Goal: Transaction & Acquisition: Purchase product/service

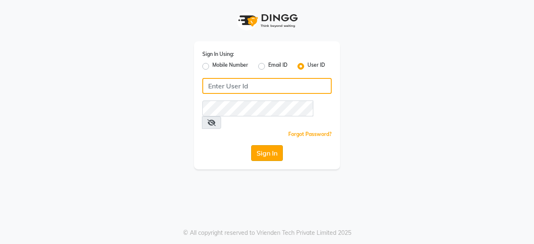
type input "dcspa"
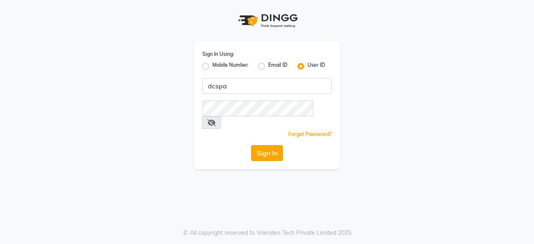
click at [269, 145] on button "Sign In" at bounding box center [267, 153] width 32 height 16
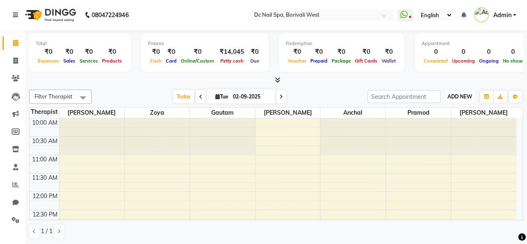
click at [458, 97] on span "ADD NEW" at bounding box center [460, 96] width 25 height 6
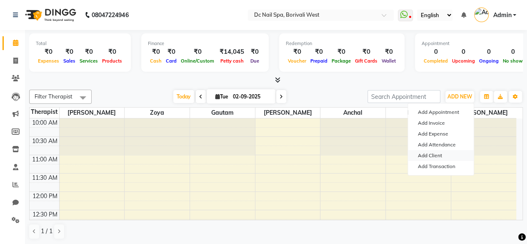
click at [433, 154] on link "Add Client" at bounding box center [441, 155] width 66 height 11
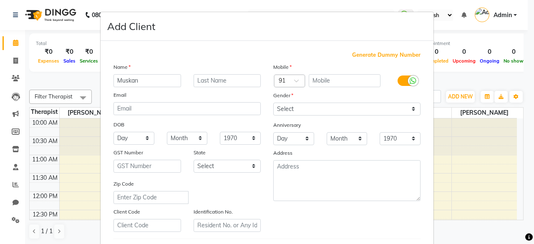
type input "Muskan"
click at [199, 75] on input "text" at bounding box center [227, 80] width 68 height 13
type input "[PERSON_NAME]"
click at [311, 82] on input "text" at bounding box center [345, 80] width 72 height 13
type input "6395225974"
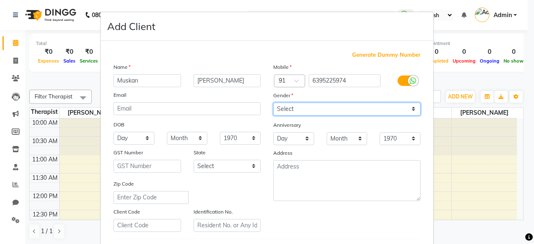
click at [300, 107] on select "Select [DEMOGRAPHIC_DATA] [DEMOGRAPHIC_DATA] Other Prefer Not To Say" at bounding box center [346, 109] width 147 height 13
select select "[DEMOGRAPHIC_DATA]"
click at [273, 103] on select "Select [DEMOGRAPHIC_DATA] [DEMOGRAPHIC_DATA] Other Prefer Not To Say" at bounding box center [346, 109] width 147 height 13
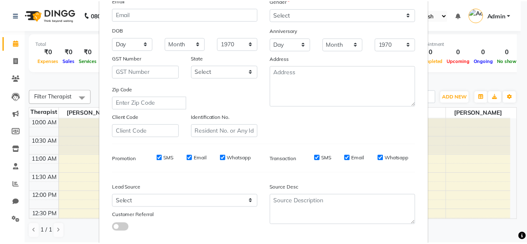
scroll to position [139, 0]
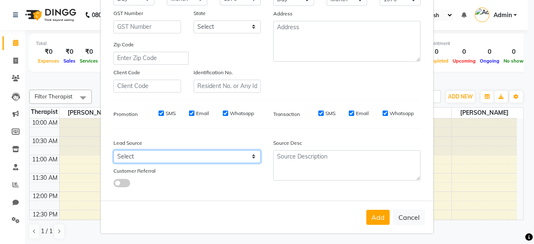
click at [191, 161] on select "Select Walk-in Referral Internet Friend Word of Mouth Advertisement Facebook Ju…" at bounding box center [186, 156] width 147 height 13
select select "53534"
click at [113, 150] on select "Select Walk-in Referral Internet Friend Word of Mouth Advertisement Facebook Ju…" at bounding box center [186, 156] width 147 height 13
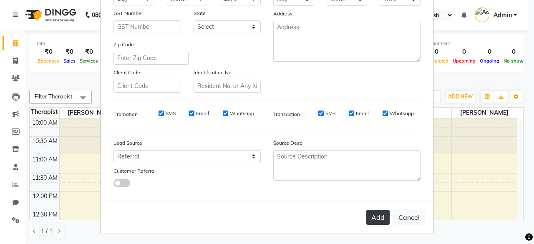
click at [367, 214] on button "Add" at bounding box center [377, 217] width 23 height 15
select select
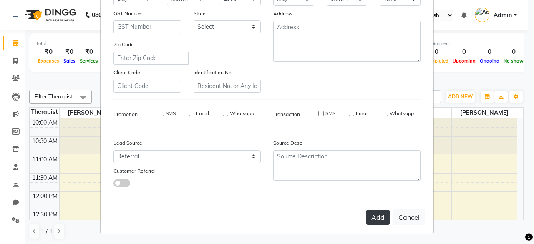
select select
checkbox input "false"
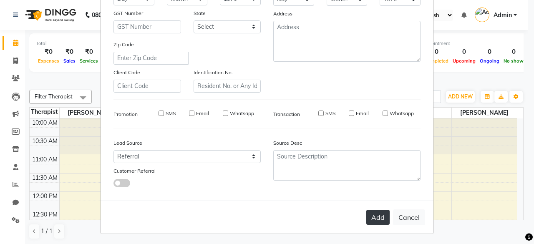
checkbox input "false"
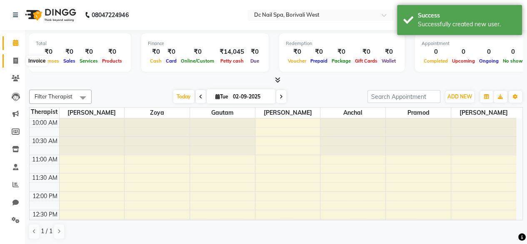
click at [16, 60] on icon at bounding box center [15, 61] width 5 height 6
select select "8056"
select select "service"
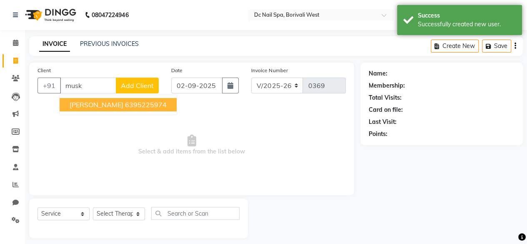
click at [109, 105] on span "[PERSON_NAME]" at bounding box center [97, 104] width 54 height 8
type input "6395225974"
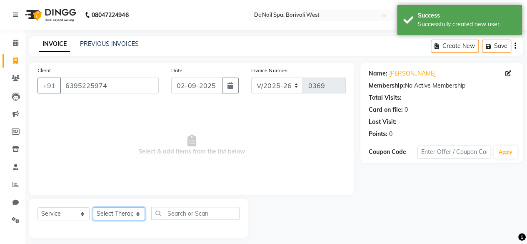
click at [123, 216] on select "Select Therapist [PERSON_NAME] [PERSON_NAME] [PERSON_NAME] [PERSON_NAME] Staff …" at bounding box center [119, 213] width 52 height 13
select select "86435"
click at [93, 207] on select "Select Therapist [PERSON_NAME] [PERSON_NAME] [PERSON_NAME] [PERSON_NAME] Staff …" at bounding box center [119, 213] width 52 height 13
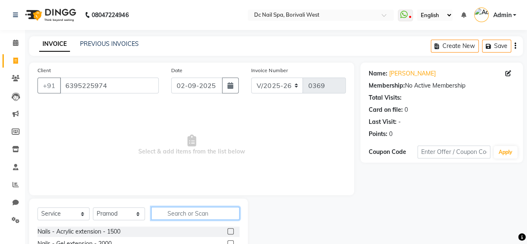
click at [195, 211] on input "text" at bounding box center [195, 213] width 88 height 13
type input "[PERSON_NAME]"
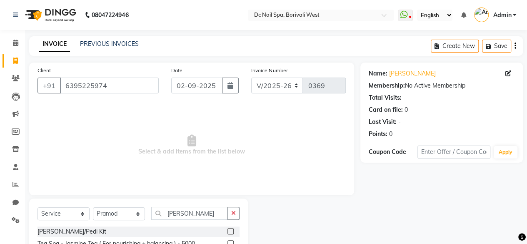
click at [229, 228] on label at bounding box center [231, 231] width 6 height 6
click at [229, 229] on input "checkbox" at bounding box center [230, 231] width 5 height 5
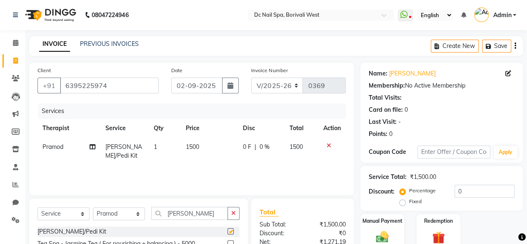
checkbox input "false"
click at [122, 213] on select "Select Therapist [PERSON_NAME] [PERSON_NAME] [PERSON_NAME] [PERSON_NAME] Staff …" at bounding box center [119, 213] width 52 height 13
select select "89728"
click at [93, 207] on select "Select Therapist [PERSON_NAME] [PERSON_NAME] [PERSON_NAME] [PERSON_NAME] Staff …" at bounding box center [119, 213] width 52 height 13
click at [236, 213] on button "button" at bounding box center [234, 213] width 12 height 13
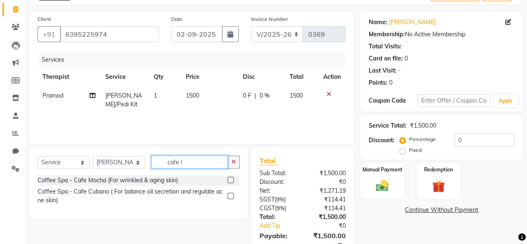
scroll to position [60, 0]
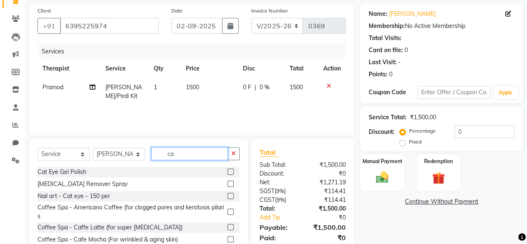
type input "c"
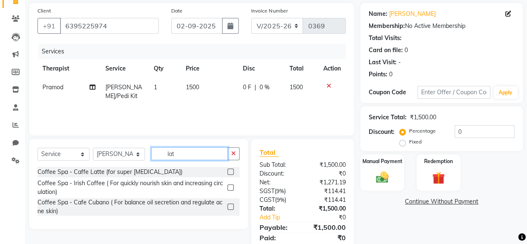
type input "lat"
click at [156, 173] on div "Coffee Spa - Caffe Latte (for super [MEDICAL_DATA])" at bounding box center [139, 172] width 202 height 10
click at [231, 171] on label at bounding box center [231, 171] width 6 height 6
click at [231, 171] on input "checkbox" at bounding box center [230, 171] width 5 height 5
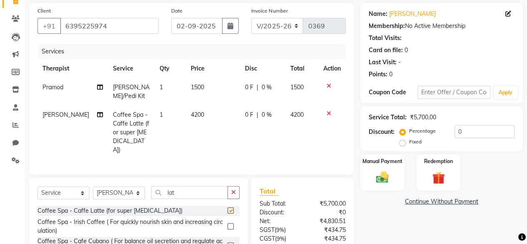
checkbox input "false"
click at [262, 88] on span "0 %" at bounding box center [267, 87] width 10 height 9
select select "86435"
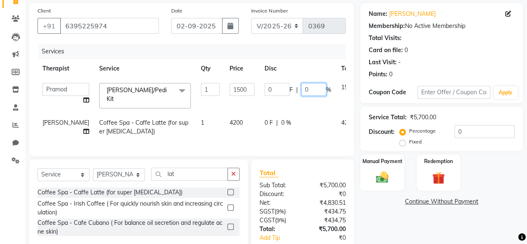
click at [301, 87] on input "0" at bounding box center [313, 89] width 25 height 13
type input "40"
click at [274, 118] on div "0 F | 0 %" at bounding box center [298, 122] width 67 height 9
select select "89728"
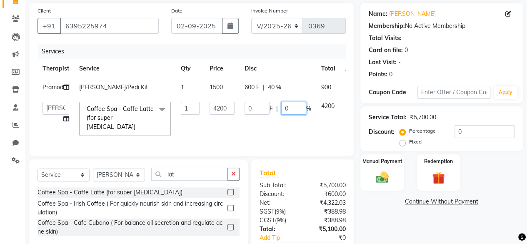
click at [297, 115] on input "0" at bounding box center [293, 108] width 25 height 13
type input "40"
click at [274, 133] on td "0 F | 40 %" at bounding box center [278, 119] width 77 height 44
select select "89728"
click at [208, 176] on input "lat" at bounding box center [189, 174] width 77 height 13
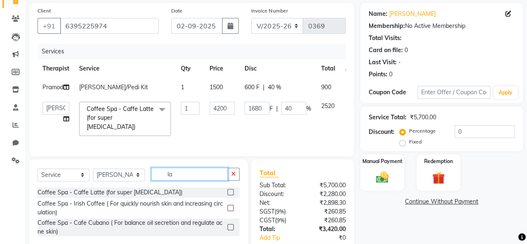
type input "l"
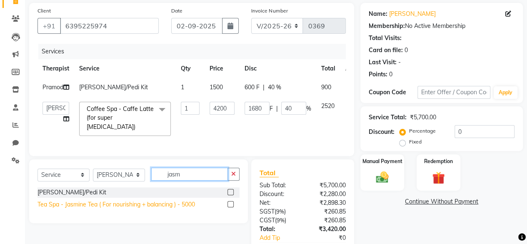
type input "jasm"
click at [148, 209] on div "Tea Spa - Jasmine Tea ( For nourishing + balancing ) - 5000" at bounding box center [117, 204] width 158 height 9
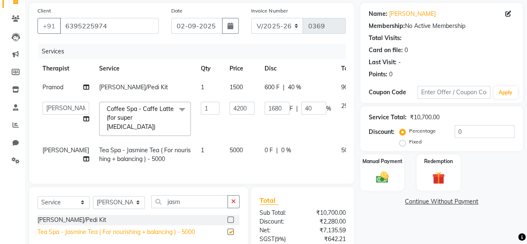
checkbox input "false"
click at [271, 150] on div "0 F | 0 %" at bounding box center [298, 150] width 67 height 9
select select "89728"
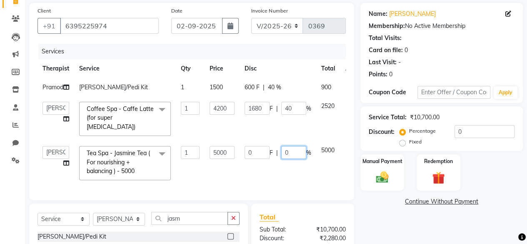
click at [291, 152] on input "0" at bounding box center [293, 152] width 25 height 13
type input "40"
click at [302, 182] on div "Client [PHONE_NUMBER] Date [DATE] Invoice Number V/2025 V/[PHONE_NUMBER] Servic…" at bounding box center [191, 101] width 325 height 197
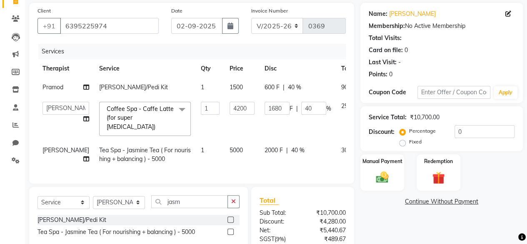
scroll to position [0, 22]
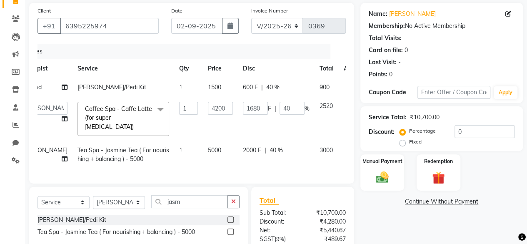
click at [344, 83] on div at bounding box center [353, 86] width 18 height 6
click at [344, 84] on div at bounding box center [353, 86] width 18 height 6
click at [347, 83] on icon at bounding box center [349, 86] width 5 height 6
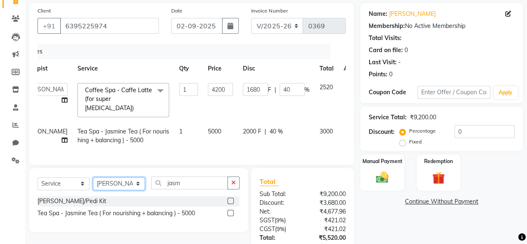
click at [136, 181] on select "Select Therapist [PERSON_NAME] [PERSON_NAME] [PERSON_NAME] [PERSON_NAME] Staff …" at bounding box center [119, 183] width 52 height 13
select select "88946"
click at [93, 177] on select "Select Therapist [PERSON_NAME] [PERSON_NAME] [PERSON_NAME] [PERSON_NAME] Staff …" at bounding box center [119, 183] width 52 height 13
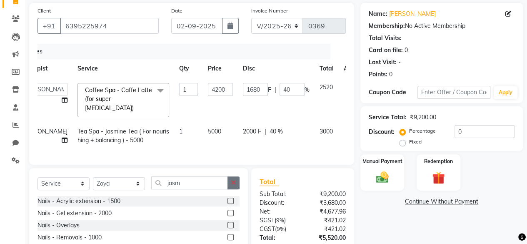
click at [230, 179] on button "button" at bounding box center [234, 182] width 12 height 13
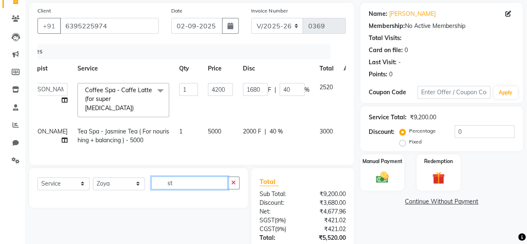
type input "s"
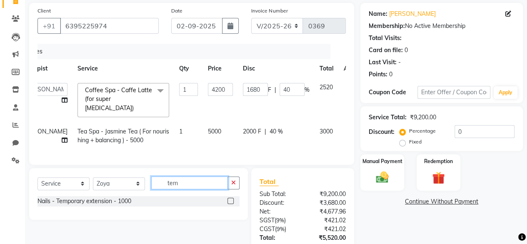
type input "tem"
click at [154, 196] on div "Nails - Temporary extension - 1000" at bounding box center [139, 201] width 202 height 10
click at [175, 198] on div "Nails - Temporary extension - 1000" at bounding box center [139, 201] width 202 height 10
click at [232, 198] on label at bounding box center [231, 201] width 6 height 6
click at [232, 198] on input "checkbox" at bounding box center [230, 200] width 5 height 5
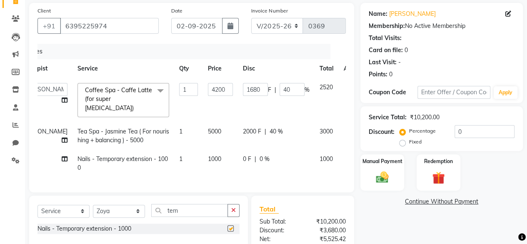
checkbox input "false"
click at [233, 207] on icon "button" at bounding box center [233, 210] width 5 height 6
type input "gel"
click at [228, 237] on label at bounding box center [231, 240] width 6 height 6
click at [228, 238] on input "checkbox" at bounding box center [230, 240] width 5 height 5
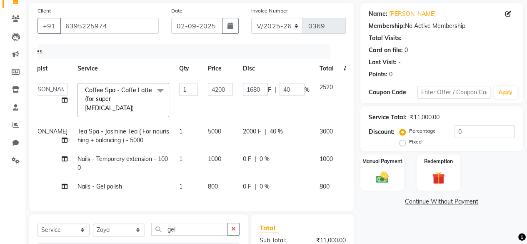
checkbox input "false"
click at [179, 228] on input "gel" at bounding box center [189, 229] width 77 height 13
type input "g"
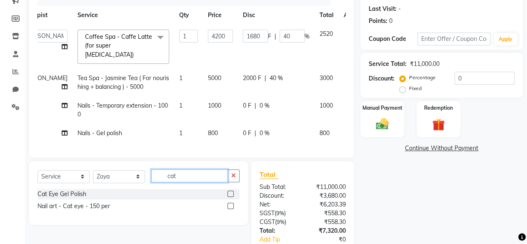
type input "cat"
click at [232, 191] on label at bounding box center [231, 194] width 6 height 6
click at [232, 191] on input "checkbox" at bounding box center [230, 193] width 5 height 5
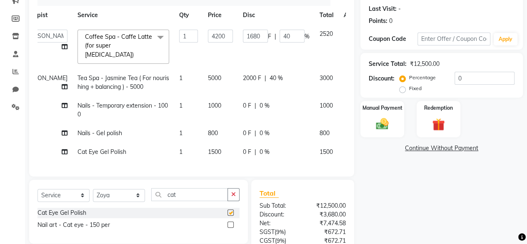
checkbox input "false"
click at [347, 129] on icon at bounding box center [349, 132] width 5 height 6
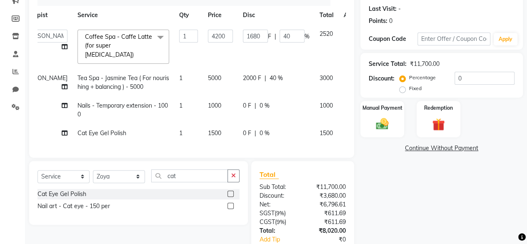
click at [260, 101] on span "0 %" at bounding box center [265, 105] width 10 height 9
select select "88946"
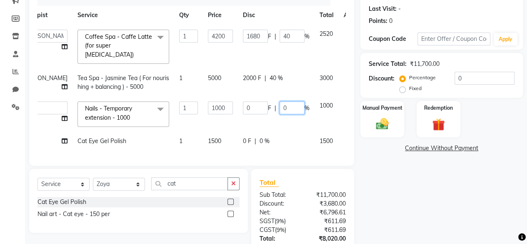
click at [280, 101] on input "0" at bounding box center [292, 107] width 25 height 13
type input "40"
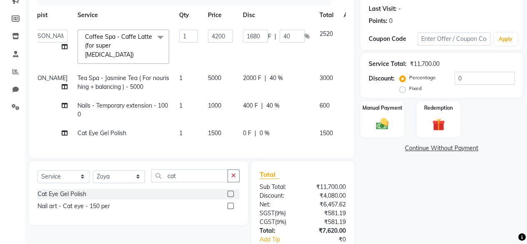
click at [266, 126] on td "0 F | 0 %" at bounding box center [276, 133] width 77 height 19
select select "88946"
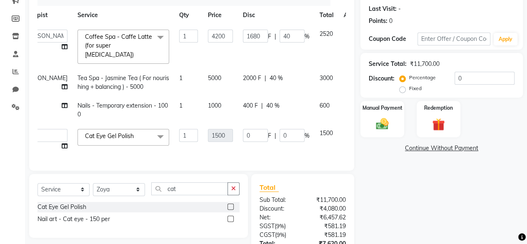
scroll to position [153, 0]
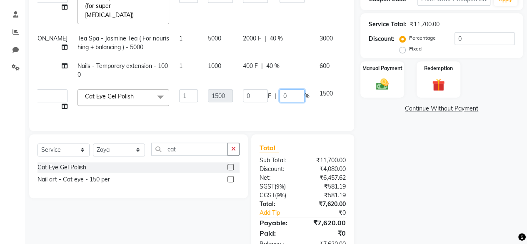
click at [280, 89] on input "0" at bounding box center [292, 95] width 25 height 13
type input "40"
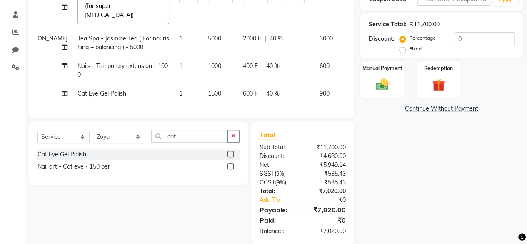
click at [240, 95] on div "Services Therapist Service Qty Price Disc Total Action [PERSON_NAME] [PERSON_NA…" at bounding box center [192, 30] width 309 height 159
click at [234, 133] on icon "button" at bounding box center [233, 136] width 5 height 6
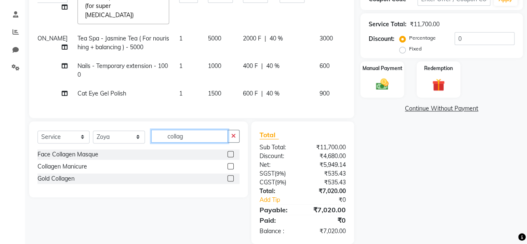
type input "collag"
click at [148, 164] on div "Collagen Manicure" at bounding box center [139, 166] width 202 height 10
click at [229, 163] on label at bounding box center [231, 166] width 6 height 6
click at [229, 164] on input "checkbox" at bounding box center [230, 166] width 5 height 5
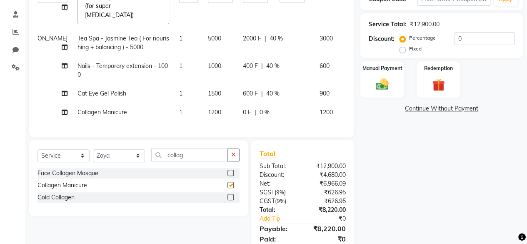
checkbox input "false"
click at [260, 108] on span "0 %" at bounding box center [265, 112] width 10 height 9
select select "88946"
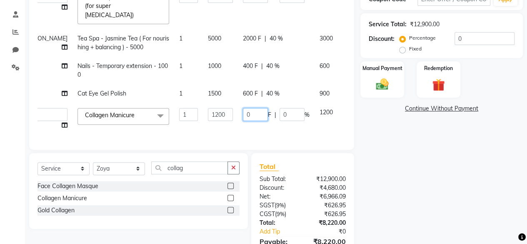
drag, startPoint x: 244, startPoint y: 100, endPoint x: 213, endPoint y: 101, distance: 30.9
click at [213, 103] on tr "[PERSON_NAME] [PERSON_NAME] [PERSON_NAME] [PERSON_NAME] Staff [PERSON_NAME] Vee…" at bounding box center [191, 119] width 351 height 32
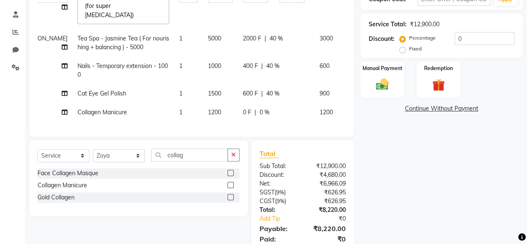
click at [205, 105] on td "1200" at bounding box center [220, 112] width 35 height 19
select select "88946"
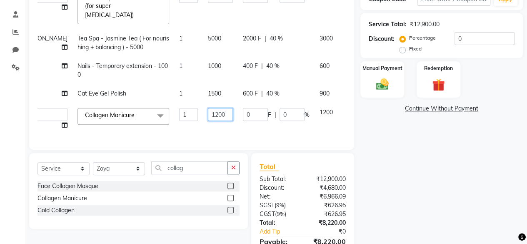
click at [208, 108] on input "1200" at bounding box center [220, 114] width 25 height 13
type input "1"
type input "800"
click at [211, 125] on div "Services Therapist Service Qty Price Disc Total Action [PERSON_NAME] [PERSON_NA…" at bounding box center [192, 46] width 309 height 191
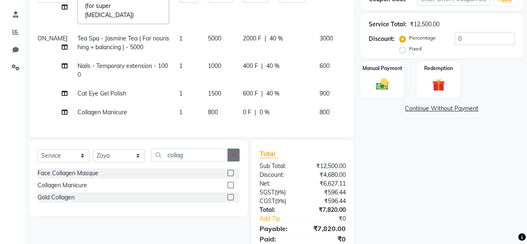
click at [239, 150] on button "button" at bounding box center [234, 154] width 12 height 13
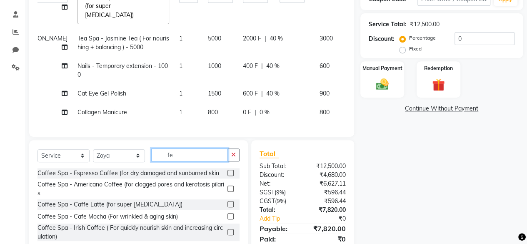
type input "f"
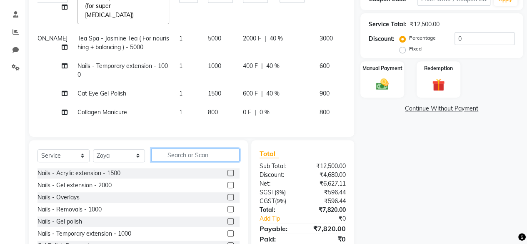
type input "g"
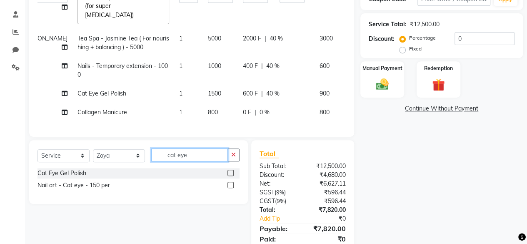
type input "cat eye"
click at [231, 170] on label at bounding box center [231, 173] width 6 height 6
click at [231, 171] on input "checkbox" at bounding box center [230, 173] width 5 height 5
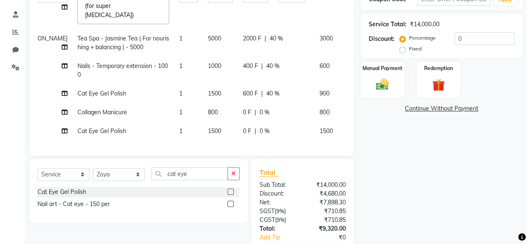
click at [229, 188] on label at bounding box center [231, 191] width 6 height 6
click at [229, 189] on input "checkbox" at bounding box center [230, 191] width 5 height 5
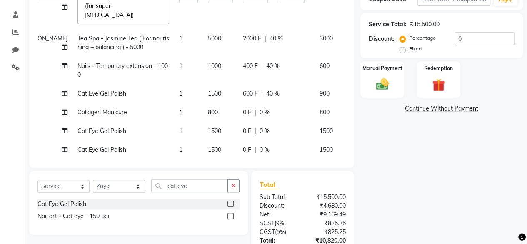
click at [231, 201] on label at bounding box center [231, 204] width 6 height 6
click at [231, 201] on input "checkbox" at bounding box center [230, 203] width 5 height 5
checkbox input "false"
click at [409, 50] on label "Fixed" at bounding box center [415, 49] width 13 height 8
click at [403, 50] on input "Fixed" at bounding box center [405, 49] width 6 height 6
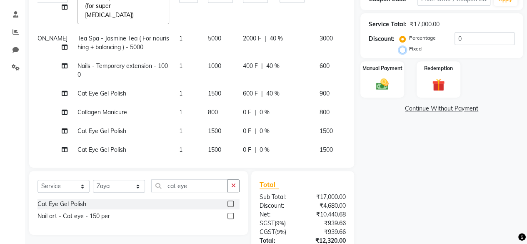
radio input "true"
type input "0"
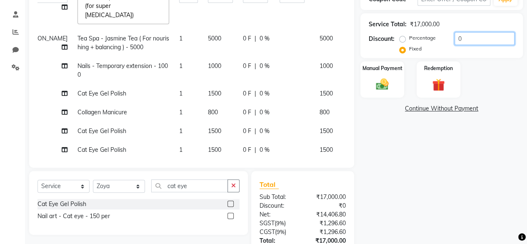
click at [477, 36] on input "0" at bounding box center [485, 38] width 60 height 13
type input "5"
type input "1.24"
type input "0.03"
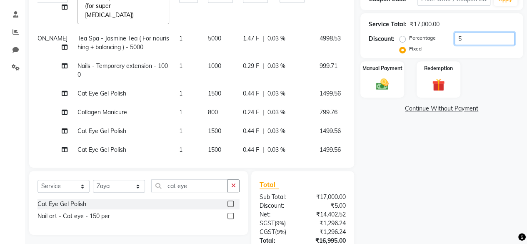
type input "50"
type input "12.35"
type input "0.29"
type input "50"
click at [411, 152] on div "Name: [PERSON_NAME] Membership: No Active Membership Total Visits: Card on file…" at bounding box center [445, 102] width 169 height 384
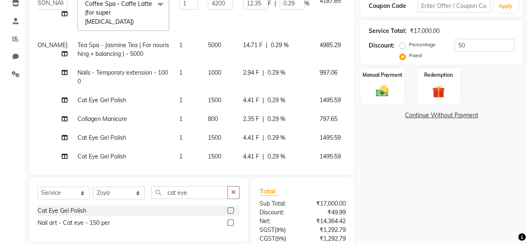
scroll to position [141, 0]
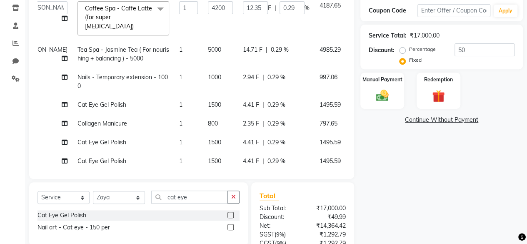
click at [409, 49] on label "Percentage" at bounding box center [422, 49] width 27 height 8
click at [402, 49] on input "Percentage" at bounding box center [405, 49] width 6 height 6
radio input "true"
type input "2100"
type input "50"
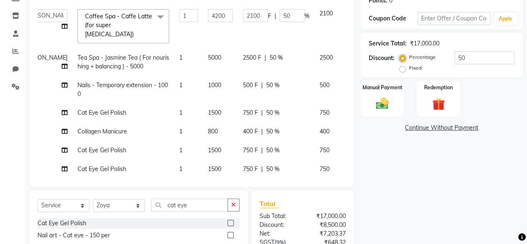
scroll to position [123, 0]
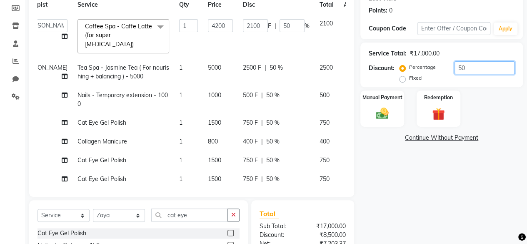
click at [472, 67] on input "50" at bounding box center [485, 67] width 60 height 13
type input "5"
type input "210"
type input "5"
type input "0"
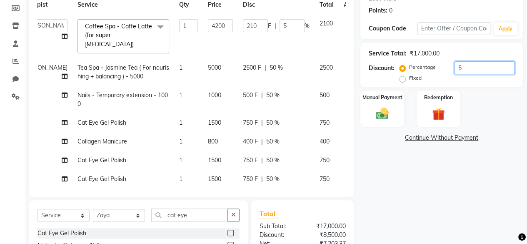
type input "0"
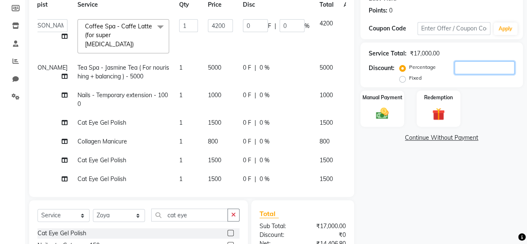
type input "4"
type input "168"
type input "4"
type input "40"
type input "1680"
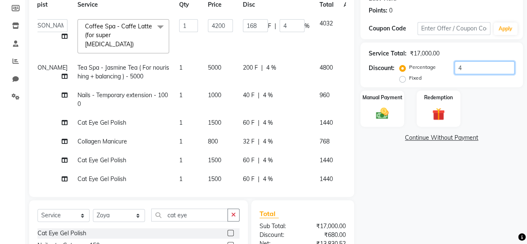
type input "40"
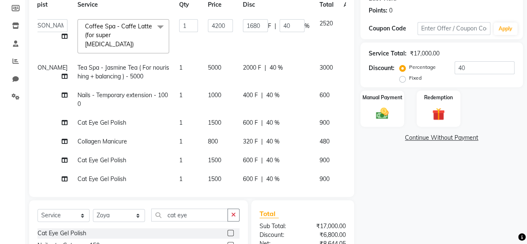
click at [488, 161] on div "Name: [PERSON_NAME] Membership: No Active Membership Total Visits: Card on file…" at bounding box center [445, 131] width 169 height 384
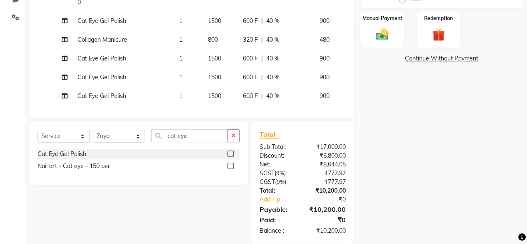
scroll to position [211, 0]
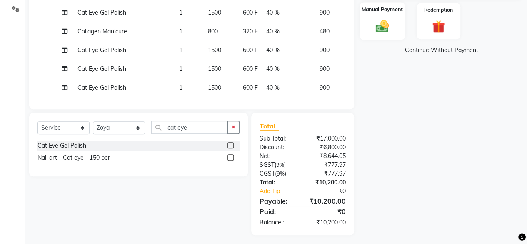
click at [388, 18] on img at bounding box center [382, 25] width 21 height 15
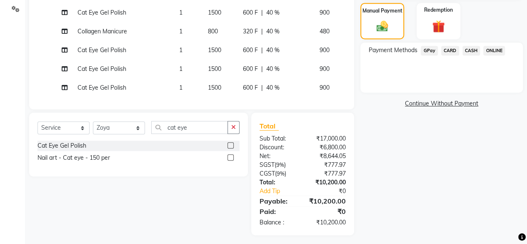
click at [424, 49] on span "GPay" at bounding box center [429, 51] width 17 height 10
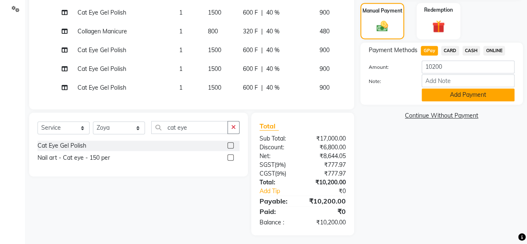
click at [458, 93] on button "Add Payment" at bounding box center [468, 94] width 93 height 13
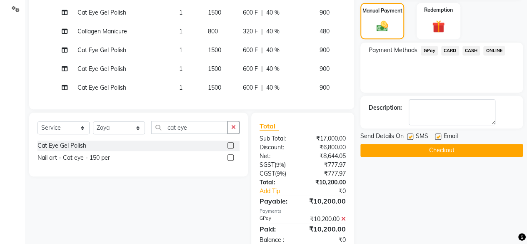
click at [456, 147] on button "Checkout" at bounding box center [442, 150] width 163 height 13
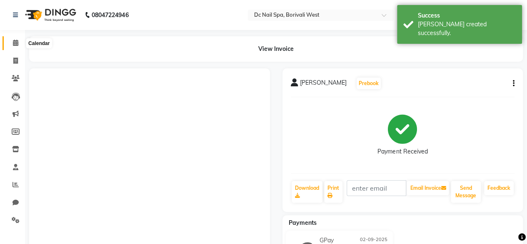
click at [13, 43] on icon at bounding box center [15, 43] width 5 height 6
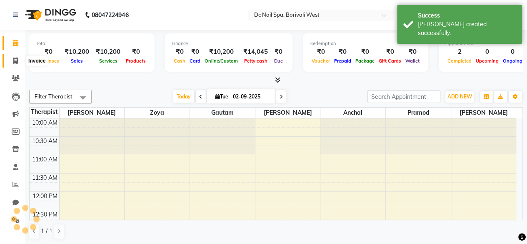
click at [16, 63] on icon at bounding box center [15, 61] width 5 height 6
select select "service"
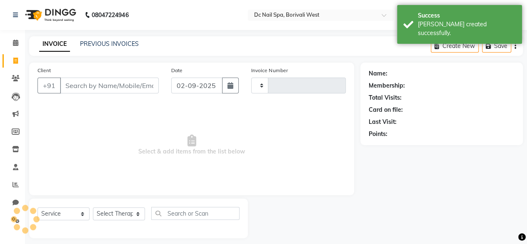
type input "0370"
select select "8056"
click at [97, 83] on input "Client" at bounding box center [109, 86] width 99 height 16
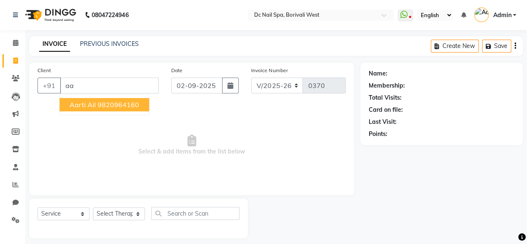
type input "a"
click at [111, 106] on span "897" at bounding box center [107, 104] width 13 height 8
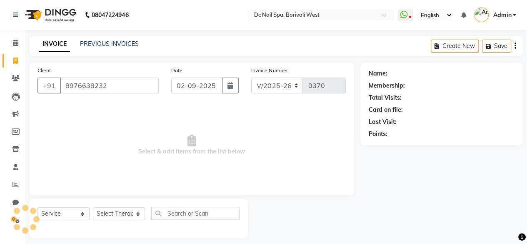
type input "8976638232"
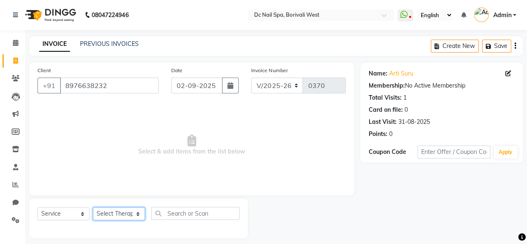
click at [107, 213] on select "Select Therapist [PERSON_NAME] [PERSON_NAME] [PERSON_NAME] [PERSON_NAME] Staff …" at bounding box center [119, 213] width 52 height 13
select select "86435"
click at [93, 207] on select "Select Therapist [PERSON_NAME] [PERSON_NAME] [PERSON_NAME] [PERSON_NAME] Staff …" at bounding box center [119, 213] width 52 height 13
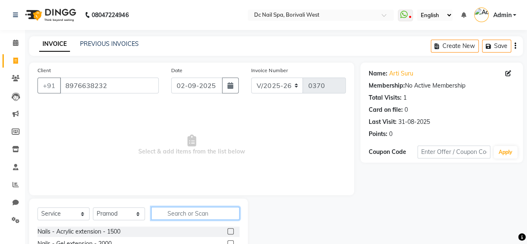
click at [170, 211] on input "text" at bounding box center [195, 213] width 88 height 13
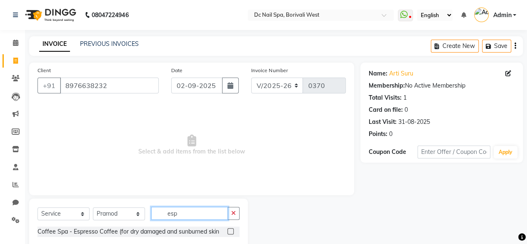
type input "esp"
click at [229, 231] on label at bounding box center [231, 231] width 6 height 6
click at [229, 231] on input "checkbox" at bounding box center [230, 231] width 5 height 5
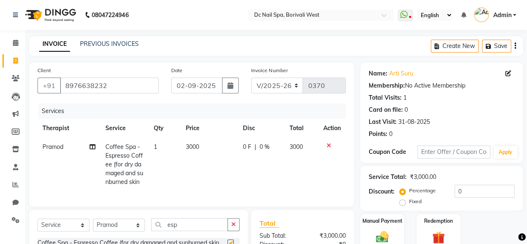
checkbox input "false"
click at [117, 231] on select "Select Therapist [PERSON_NAME] [PERSON_NAME] [PERSON_NAME] [PERSON_NAME] Staff …" at bounding box center [119, 225] width 52 height 13
select select "89728"
click at [93, 225] on select "Select Therapist [PERSON_NAME] [PERSON_NAME] [PERSON_NAME] [PERSON_NAME] Staff …" at bounding box center [119, 225] width 52 height 13
click at [231, 231] on button "button" at bounding box center [234, 224] width 12 height 13
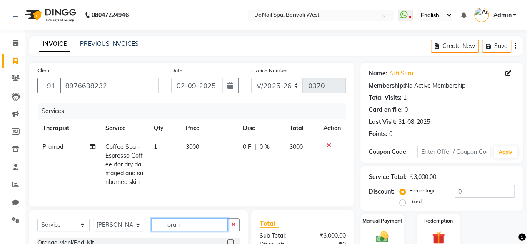
scroll to position [107, 0]
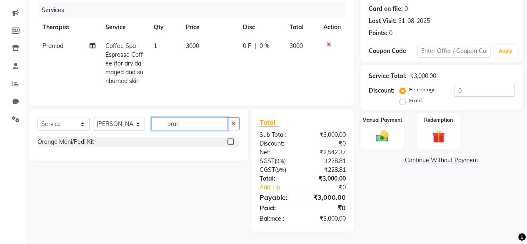
type input "oran"
click at [233, 141] on label at bounding box center [231, 141] width 6 height 6
click at [233, 141] on input "checkbox" at bounding box center [230, 141] width 5 height 5
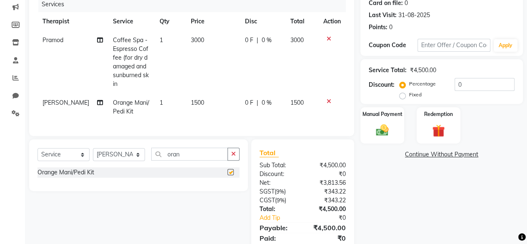
checkbox input "false"
click at [265, 37] on span "0 %" at bounding box center [267, 40] width 10 height 9
select select "86435"
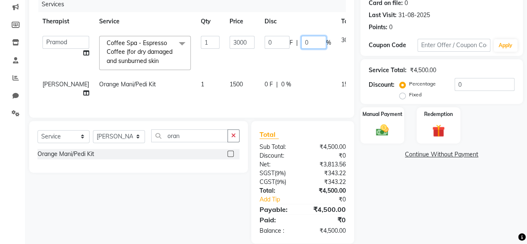
click at [301, 40] on input "0" at bounding box center [313, 42] width 25 height 13
type input "40"
click at [271, 85] on tbody "[PERSON_NAME] [PERSON_NAME] [PERSON_NAME] [PERSON_NAME] Staff [PERSON_NAME] Vee…" at bounding box center [213, 67] width 351 height 72
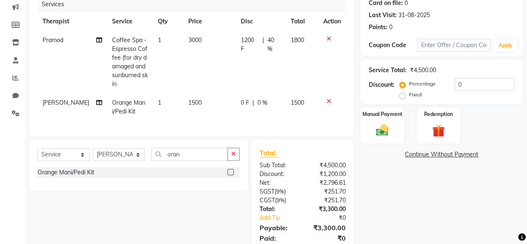
click at [261, 106] on span "0 %" at bounding box center [263, 102] width 10 height 9
select select "89728"
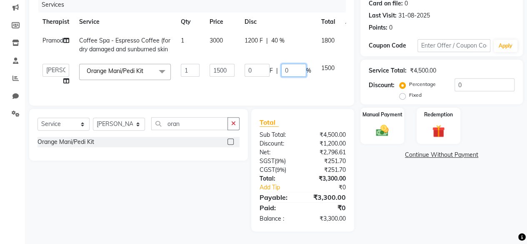
click at [291, 68] on input "0" at bounding box center [293, 70] width 25 height 13
type input "40"
click at [269, 85] on tbody "Pramod Coffee Spa - Espresso Coffee (for dry damaged and sunburned skin 1 3000 …" at bounding box center [203, 60] width 331 height 59
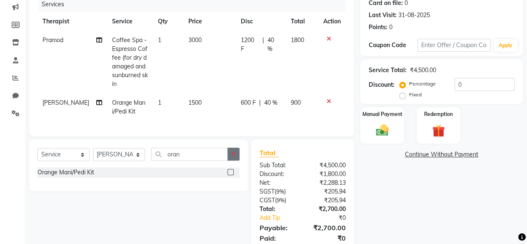
click at [233, 157] on icon "button" at bounding box center [233, 154] width 5 height 6
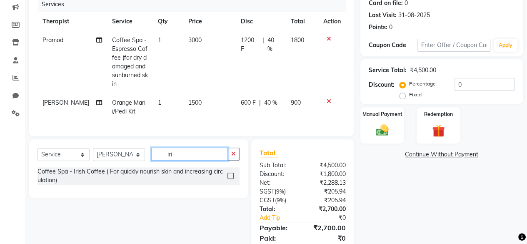
type input "iri"
click at [230, 179] on label at bounding box center [231, 176] width 6 height 6
click at [230, 179] on input "checkbox" at bounding box center [230, 175] width 5 height 5
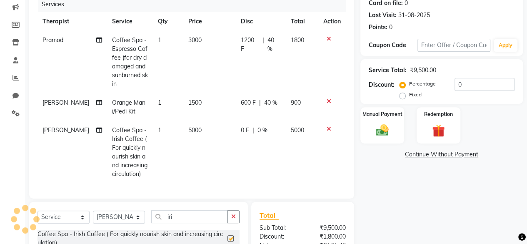
checkbox input "false"
click at [262, 123] on td "0 F | 0 %" at bounding box center [261, 152] width 50 height 63
select select "89728"
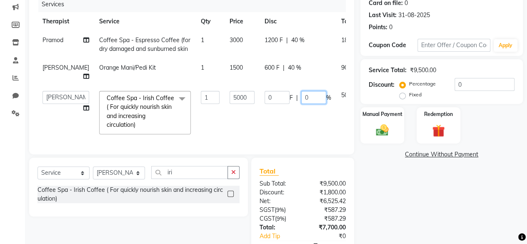
click at [301, 100] on input "0" at bounding box center [313, 97] width 25 height 13
type input "40"
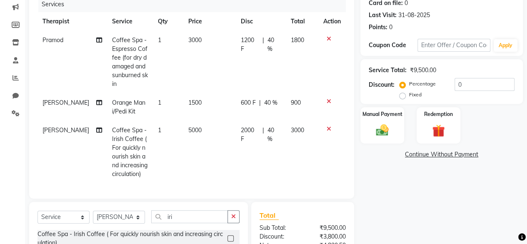
click at [276, 132] on td "2000 F | 40 %" at bounding box center [261, 152] width 50 height 63
select select "89728"
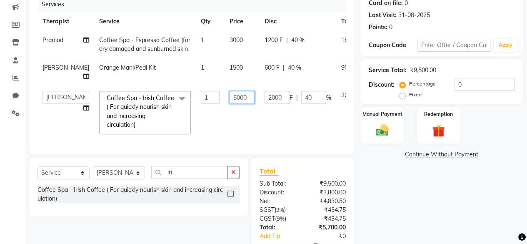
click at [230, 96] on input "5000" at bounding box center [242, 97] width 25 height 13
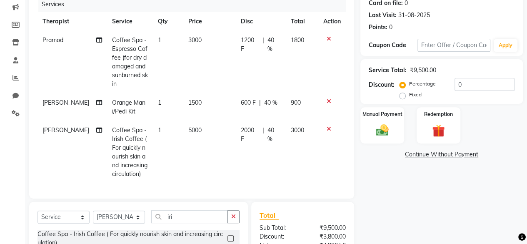
click at [230, 140] on div "Services Therapist Service Qty Price Disc Total Action Pramod Coffee Spa - Espr…" at bounding box center [192, 93] width 309 height 193
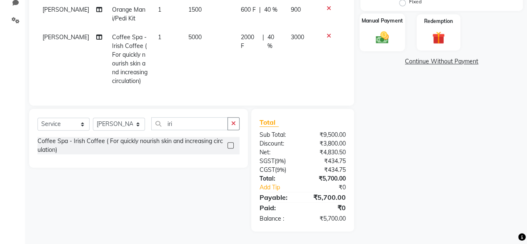
click at [374, 30] on img at bounding box center [382, 37] width 21 height 15
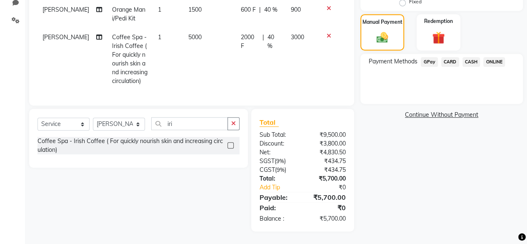
click at [424, 57] on span "GPay" at bounding box center [429, 62] width 17 height 10
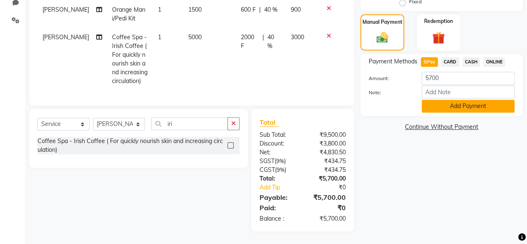
click at [468, 103] on button "Add Payment" at bounding box center [468, 106] width 93 height 13
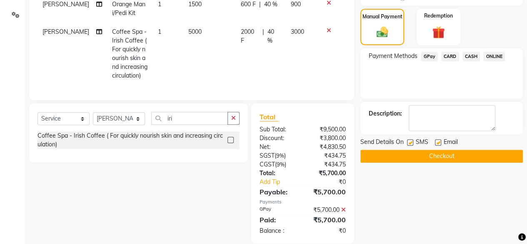
click at [429, 155] on button "Checkout" at bounding box center [442, 156] width 163 height 13
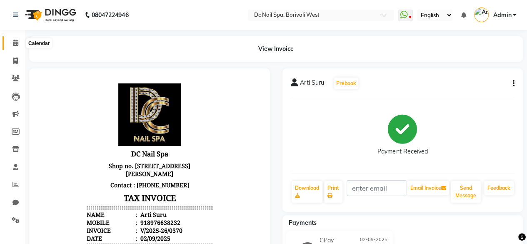
click at [14, 43] on icon at bounding box center [15, 43] width 5 height 6
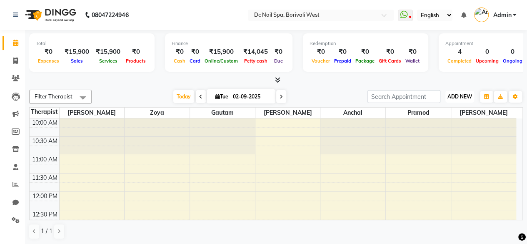
click at [448, 100] on button "ADD NEW Toggle Dropdown" at bounding box center [460, 97] width 29 height 12
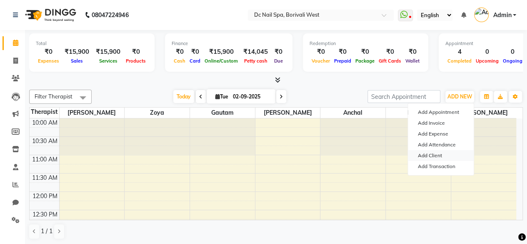
click at [420, 153] on link "Add Client" at bounding box center [441, 155] width 66 height 11
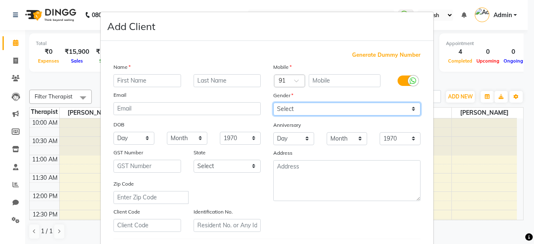
click at [395, 106] on select "Select [DEMOGRAPHIC_DATA] [DEMOGRAPHIC_DATA] Other Prefer Not To Say" at bounding box center [346, 109] width 147 height 13
select select "[DEMOGRAPHIC_DATA]"
click at [273, 103] on select "Select [DEMOGRAPHIC_DATA] [DEMOGRAPHIC_DATA] Other Prefer Not To Say" at bounding box center [346, 109] width 147 height 13
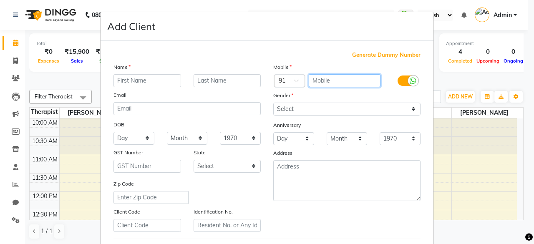
click at [332, 78] on input "text" at bounding box center [345, 80] width 72 height 13
type input "9892307107"
click at [166, 84] on input "text" at bounding box center [147, 80] width 68 height 13
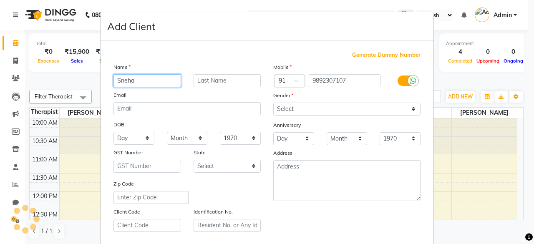
type input "Sneha"
click at [206, 79] on input "text" at bounding box center [227, 80] width 68 height 13
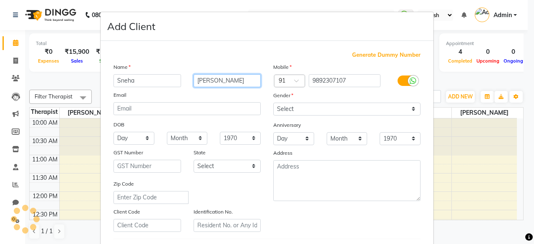
type input "[PERSON_NAME]"
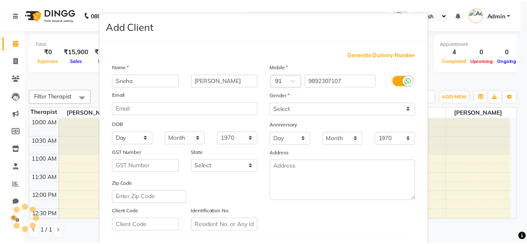
scroll to position [139, 0]
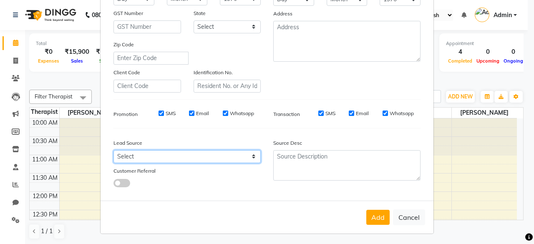
click at [186, 159] on select "Select Walk-in Referral Internet Friend Word of Mouth Advertisement Facebook Ju…" at bounding box center [186, 156] width 147 height 13
select select "53533"
click at [113, 150] on select "Select Walk-in Referral Internet Friend Word of Mouth Advertisement Facebook Ju…" at bounding box center [186, 156] width 147 height 13
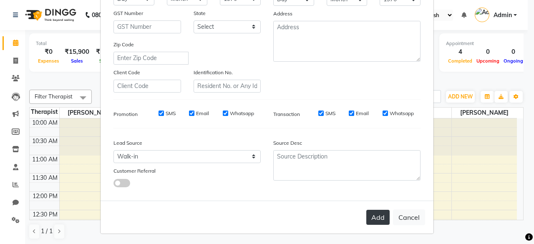
click at [375, 219] on button "Add" at bounding box center [377, 217] width 23 height 15
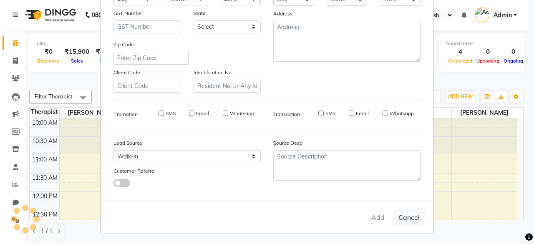
select select
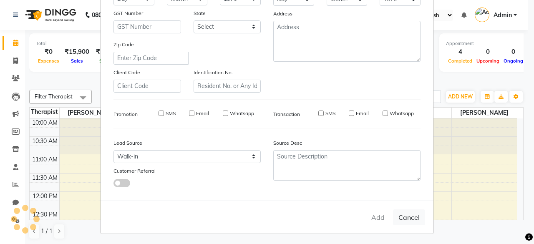
select select
checkbox input "false"
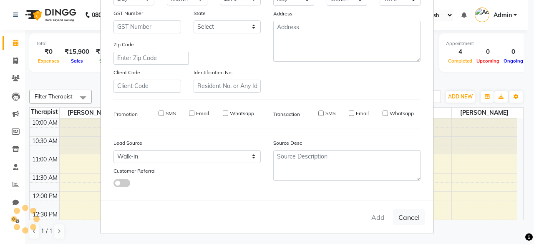
checkbox input "false"
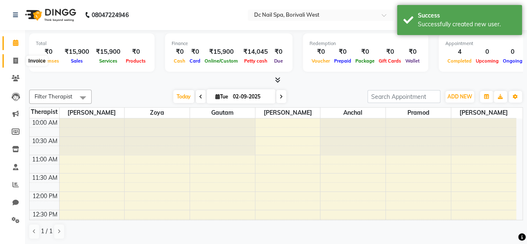
click at [15, 62] on icon at bounding box center [15, 61] width 5 height 6
select select "8056"
select select "service"
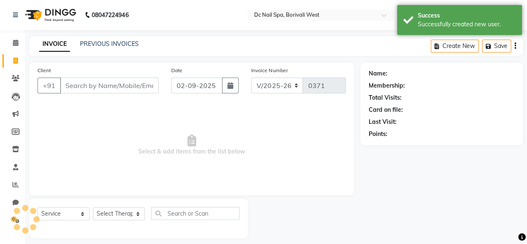
click at [15, 62] on icon at bounding box center [15, 61] width 5 height 6
select select "8056"
select select "service"
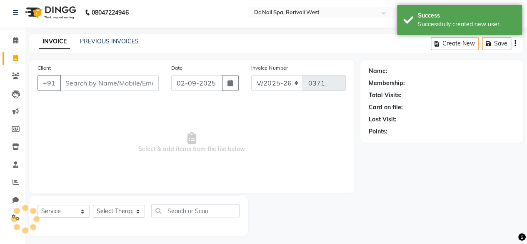
scroll to position [6, 0]
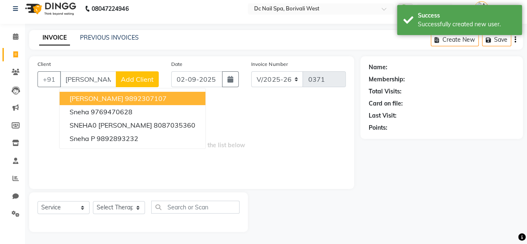
click at [73, 99] on span "[PERSON_NAME]" at bounding box center [97, 98] width 54 height 8
type input "9892307107"
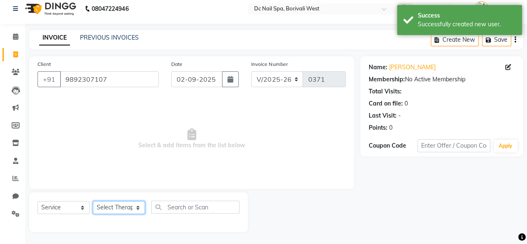
click at [131, 206] on select "Select Therapist [PERSON_NAME] [PERSON_NAME] [PERSON_NAME] [PERSON_NAME] Staff …" at bounding box center [119, 207] width 52 height 13
select select "88946"
click at [93, 201] on select "Select Therapist [PERSON_NAME] [PERSON_NAME] [PERSON_NAME] [PERSON_NAME] Staff …" at bounding box center [119, 207] width 52 height 13
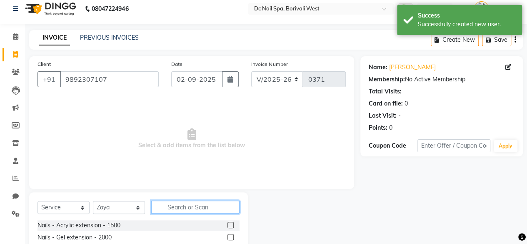
click at [168, 210] on input "text" at bounding box center [195, 207] width 88 height 13
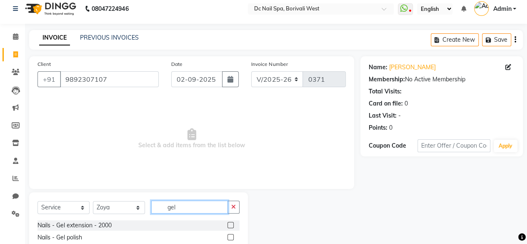
type input "gel"
click at [228, 236] on label at bounding box center [231, 237] width 6 height 6
click at [228, 236] on input "checkbox" at bounding box center [230, 237] width 5 height 5
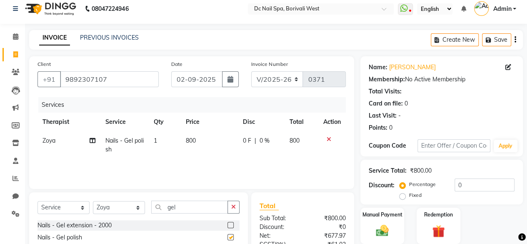
checkbox input "false"
click at [126, 203] on select "Select Therapist [PERSON_NAME] [PERSON_NAME] [PERSON_NAME] [PERSON_NAME] Staff …" at bounding box center [119, 207] width 52 height 13
select select "86081"
click at [93, 201] on select "Select Therapist [PERSON_NAME] [PERSON_NAME] [PERSON_NAME] [PERSON_NAME] Staff …" at bounding box center [119, 207] width 52 height 13
click at [181, 203] on input "gel" at bounding box center [189, 207] width 77 height 13
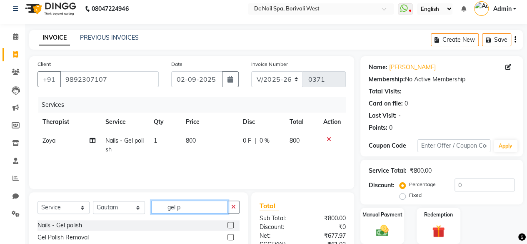
type input "gel p"
click at [228, 234] on label at bounding box center [231, 237] width 6 height 6
click at [228, 235] on input "checkbox" at bounding box center [230, 237] width 5 height 5
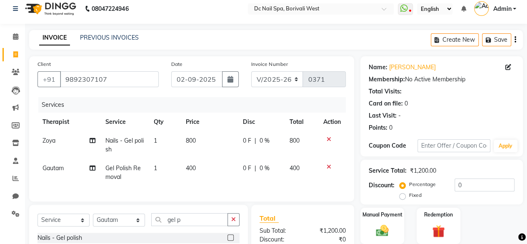
checkbox input "false"
click at [206, 224] on input "gel p" at bounding box center [189, 219] width 77 height 13
type input "gel pol"
click at [159, 148] on td "1" at bounding box center [165, 145] width 32 height 28
select select "88946"
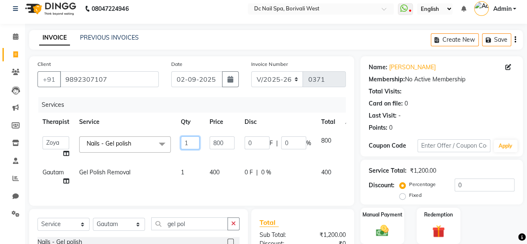
click at [194, 138] on input "1" at bounding box center [190, 142] width 19 height 13
type input "2"
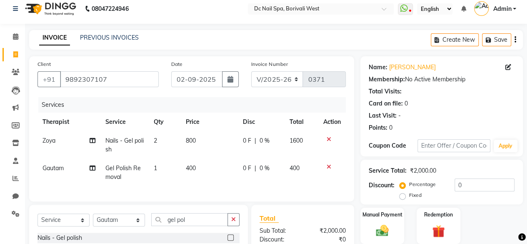
click at [192, 168] on tr "Gautam Gel Polish Removal 1 400 0 F | 0 % 400" at bounding box center [192, 173] width 309 height 28
click at [163, 165] on td "1" at bounding box center [165, 173] width 32 height 28
select select "86081"
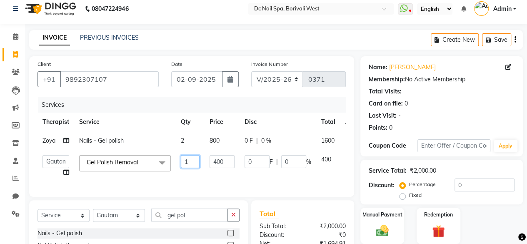
click at [193, 161] on input "1" at bounding box center [190, 161] width 19 height 13
type input "2"
click at [206, 177] on td "400" at bounding box center [222, 166] width 35 height 32
select select "86081"
click at [467, 186] on input "0" at bounding box center [485, 184] width 60 height 13
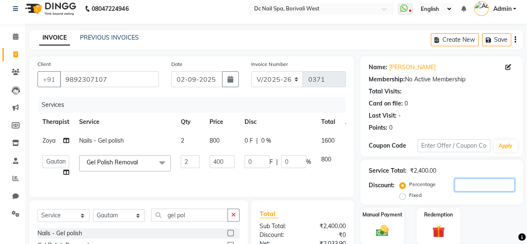
type input "4"
type input "32"
type input "4"
type input "40"
type input "320"
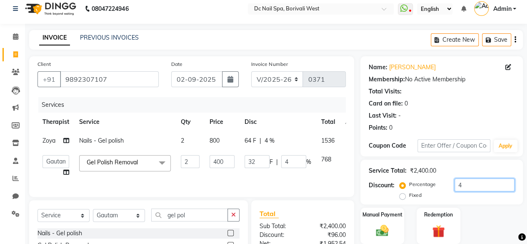
type input "40"
click at [301, 176] on td "320 F | 40 %" at bounding box center [278, 166] width 77 height 32
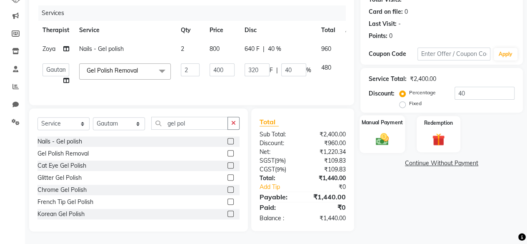
click at [378, 131] on img at bounding box center [382, 138] width 21 height 15
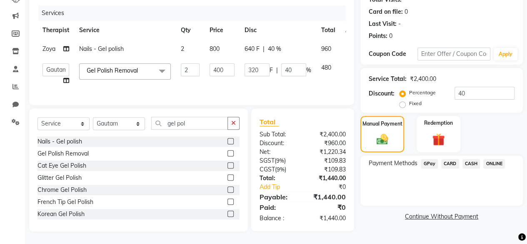
click at [426, 159] on span "GPay" at bounding box center [429, 164] width 17 height 10
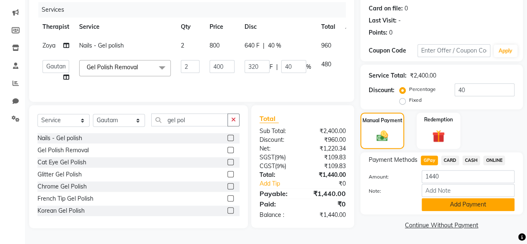
click at [459, 199] on button "Add Payment" at bounding box center [468, 204] width 93 height 13
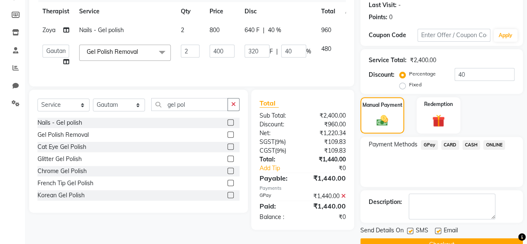
scroll to position [135, 0]
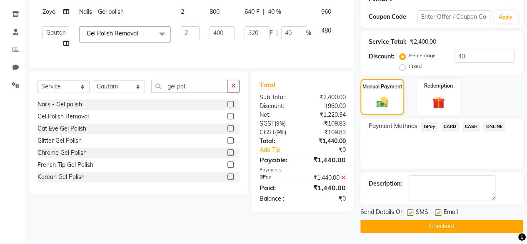
click at [441, 229] on button "Checkout" at bounding box center [442, 226] width 163 height 13
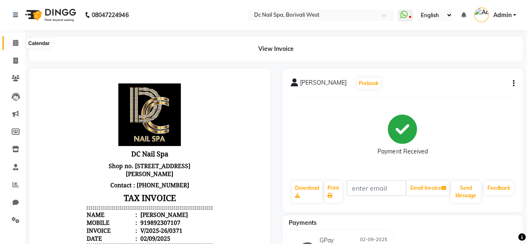
click at [15, 45] on icon at bounding box center [15, 43] width 5 height 6
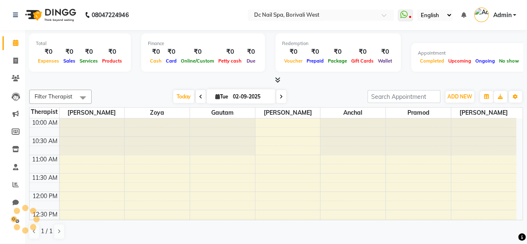
scroll to position [326, 0]
